Goal: Find specific page/section: Find specific page/section

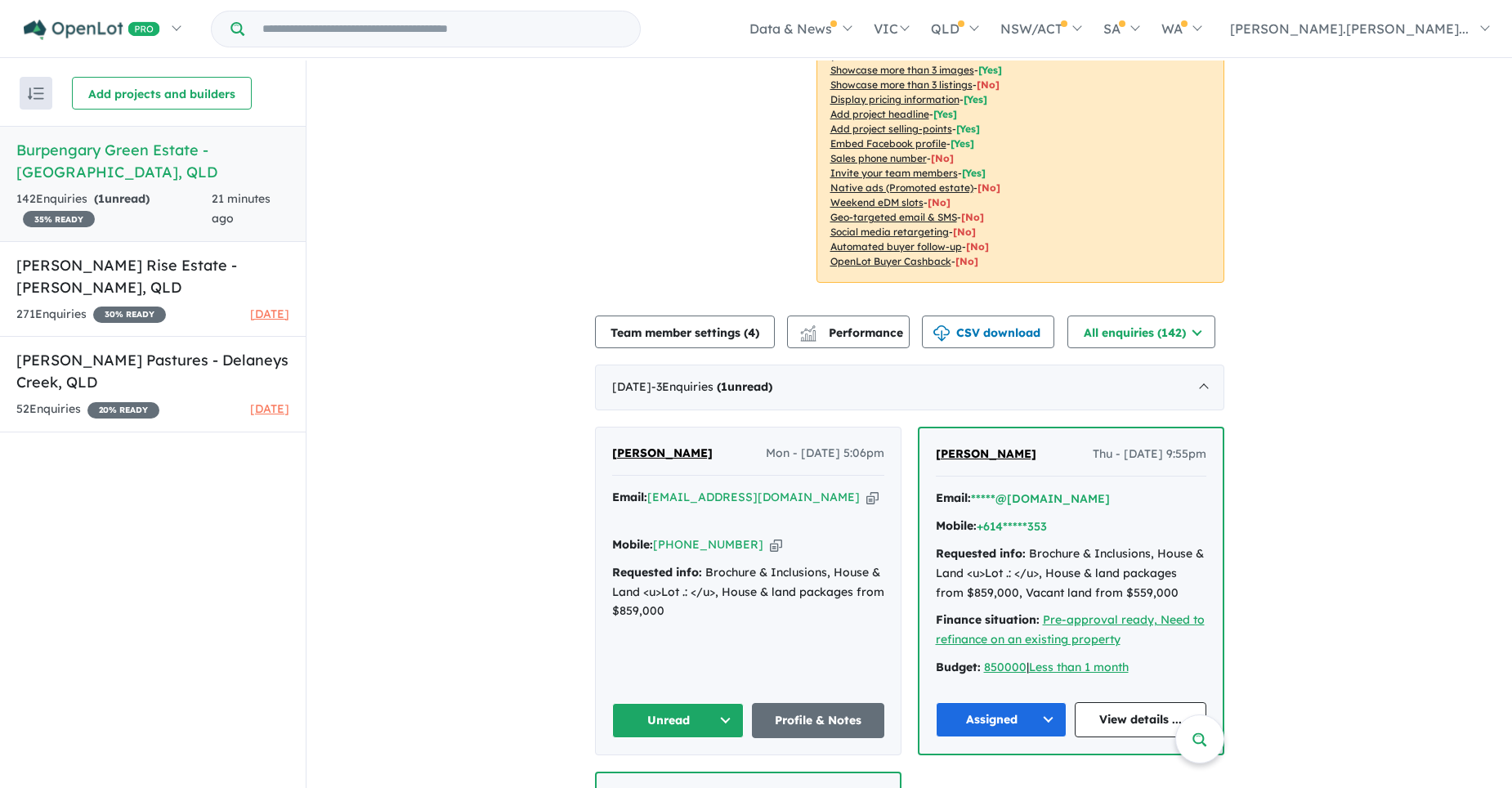
scroll to position [326, 0]
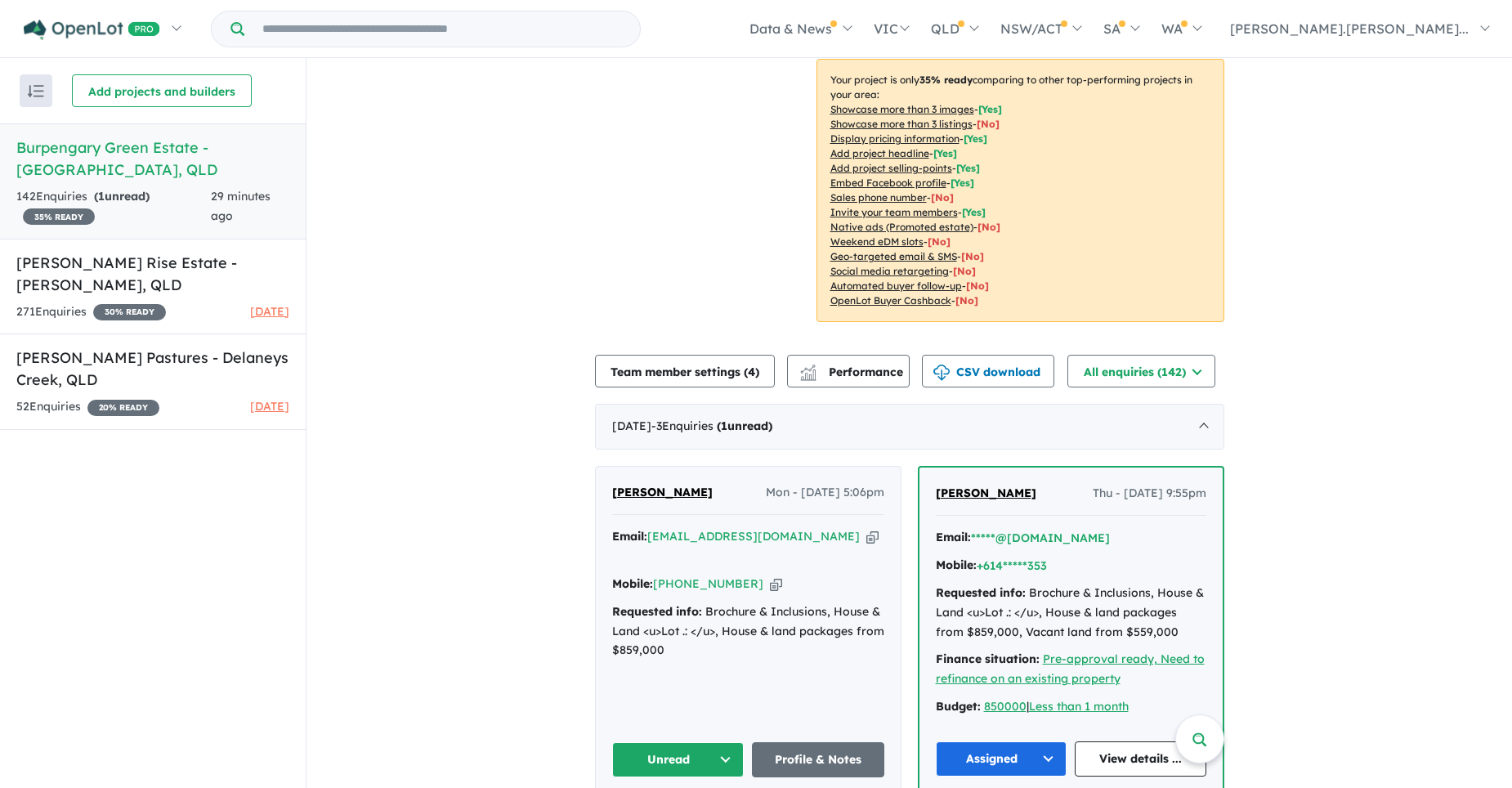
scroll to position [409, 0]
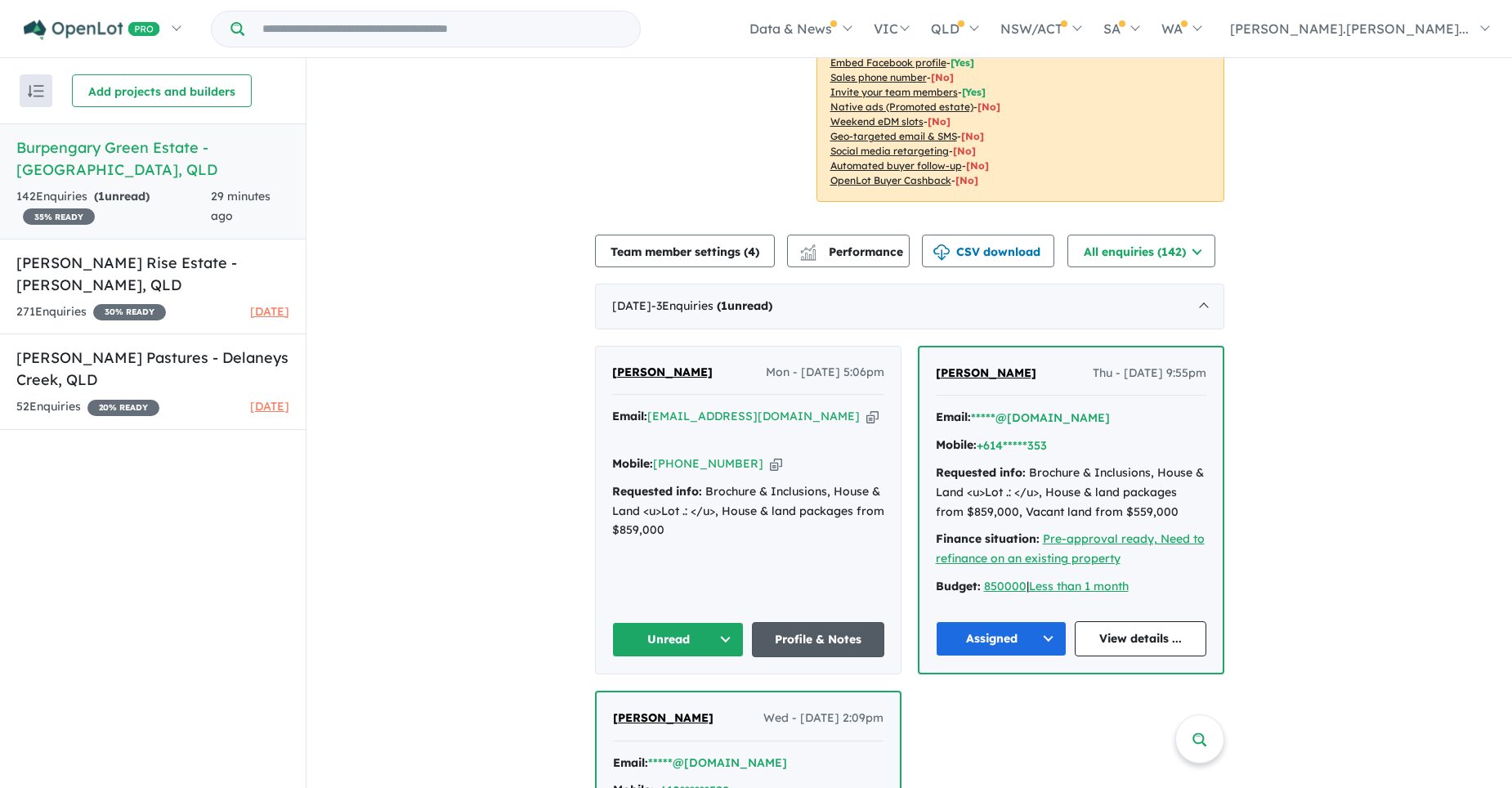
click at [805, 622] on link "Profile & Notes" at bounding box center [818, 639] width 132 height 35
